Goal: Task Accomplishment & Management: Complete application form

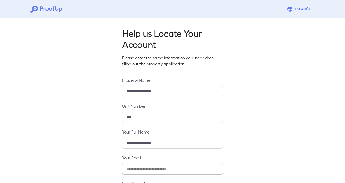
scroll to position [47, 0]
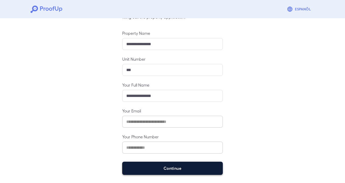
click at [180, 172] on button "Continue" at bounding box center [172, 168] width 101 height 13
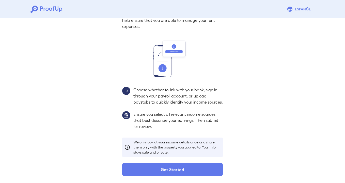
scroll to position [40, 0]
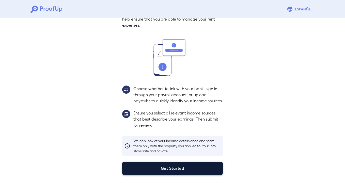
click at [177, 170] on button "Get Started" at bounding box center [172, 168] width 101 height 13
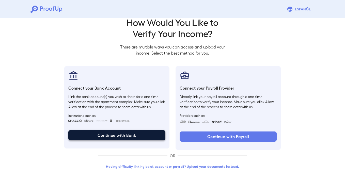
click at [141, 136] on button "Continue with Bank" at bounding box center [116, 135] width 97 height 10
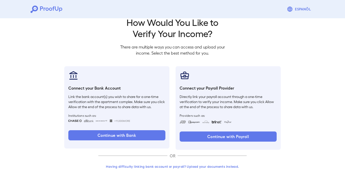
scroll to position [0, 0]
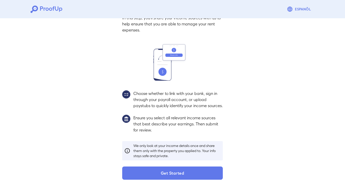
scroll to position [40, 0]
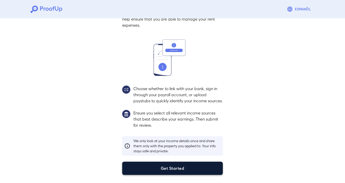
click at [182, 171] on button "Get Started" at bounding box center [172, 168] width 101 height 13
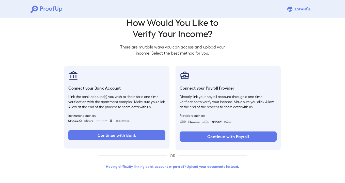
scroll to position [11, 0]
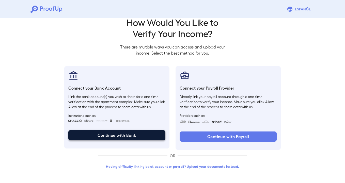
click at [111, 133] on button "Continue with Bank" at bounding box center [116, 135] width 97 height 10
